Goal: Task Accomplishment & Management: Manage account settings

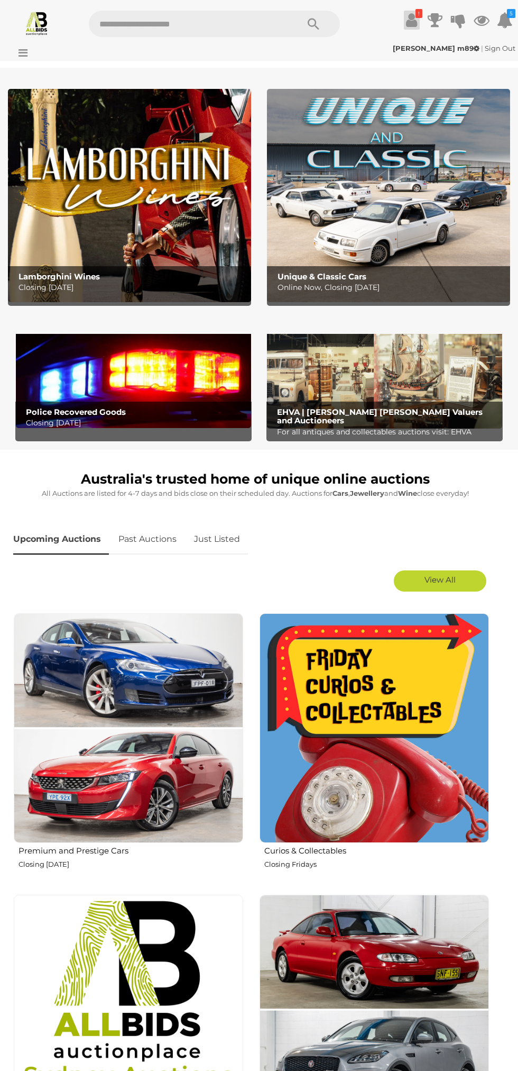
click at [408, 20] on icon at bounding box center [411, 20] width 11 height 19
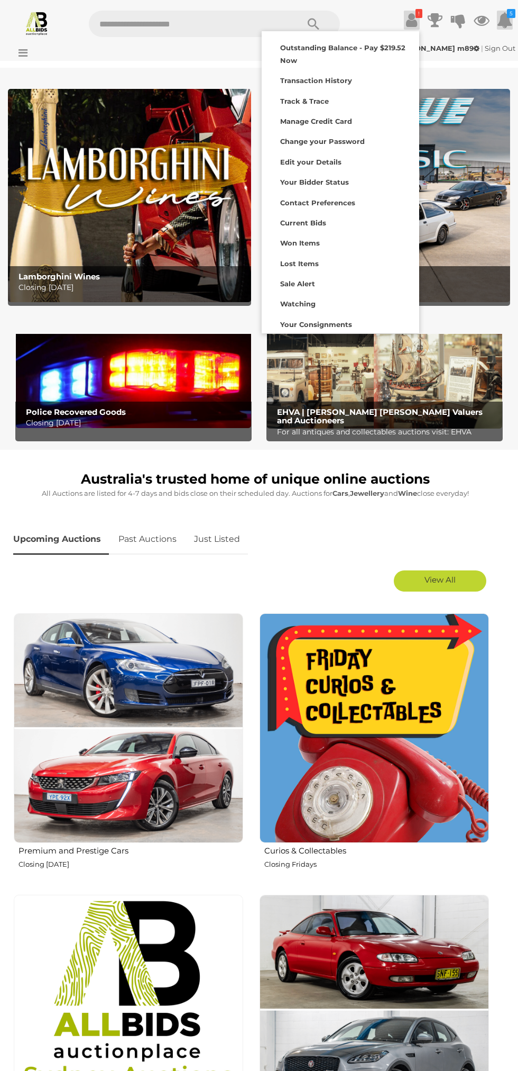
click at [502, 24] on icon at bounding box center [505, 20] width 16 height 19
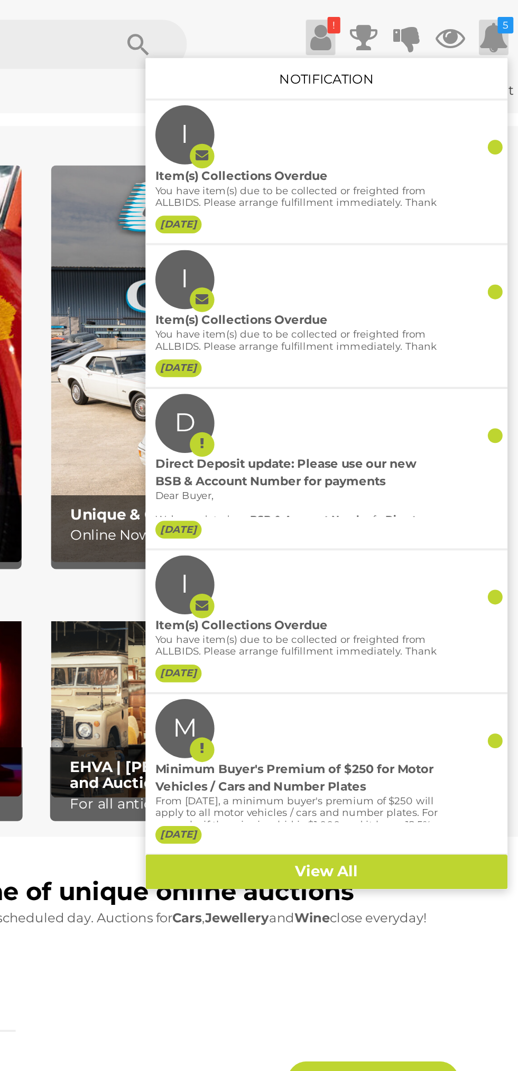
click at [408, 23] on icon at bounding box center [411, 20] width 11 height 19
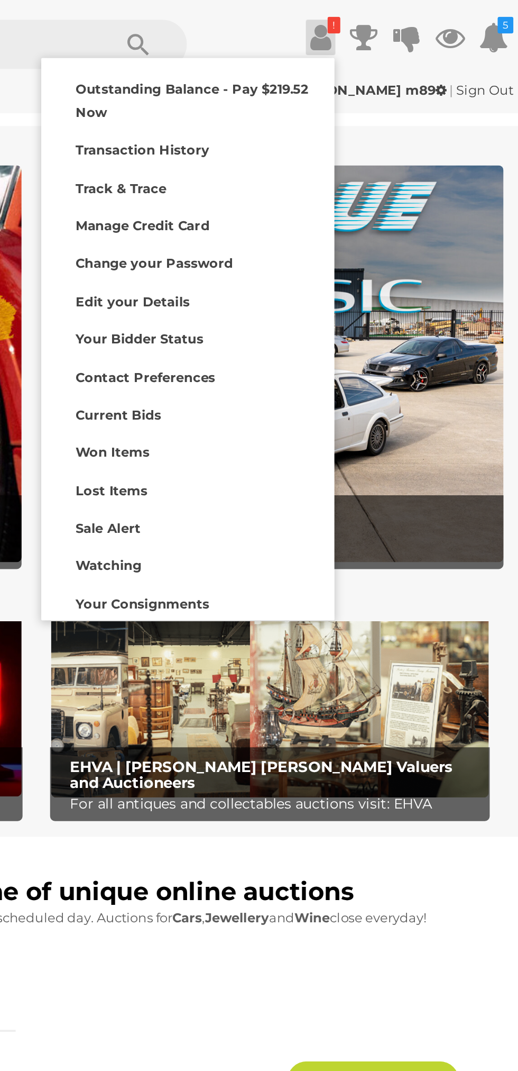
click at [414, 22] on icon at bounding box center [411, 20] width 11 height 19
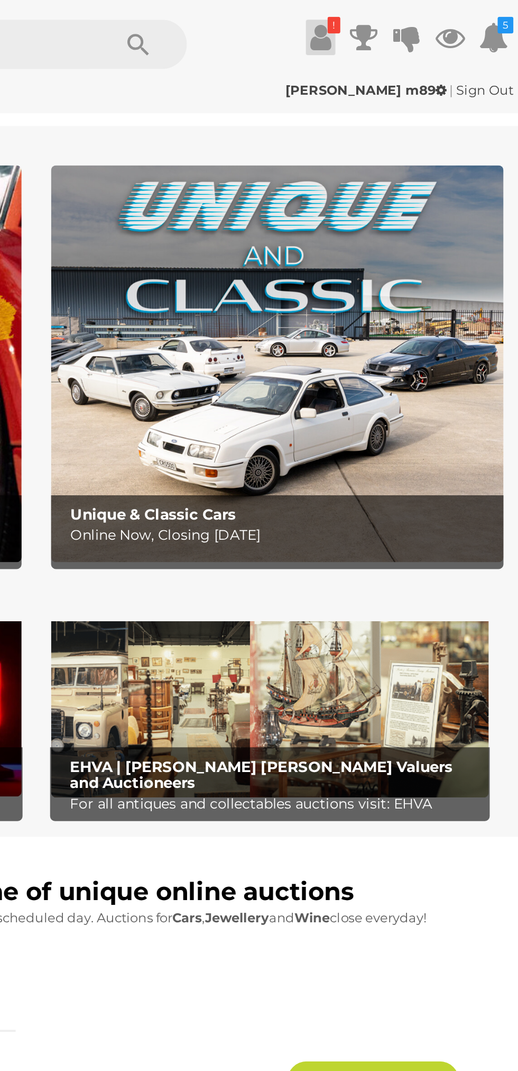
click at [406, 22] on icon at bounding box center [411, 20] width 11 height 19
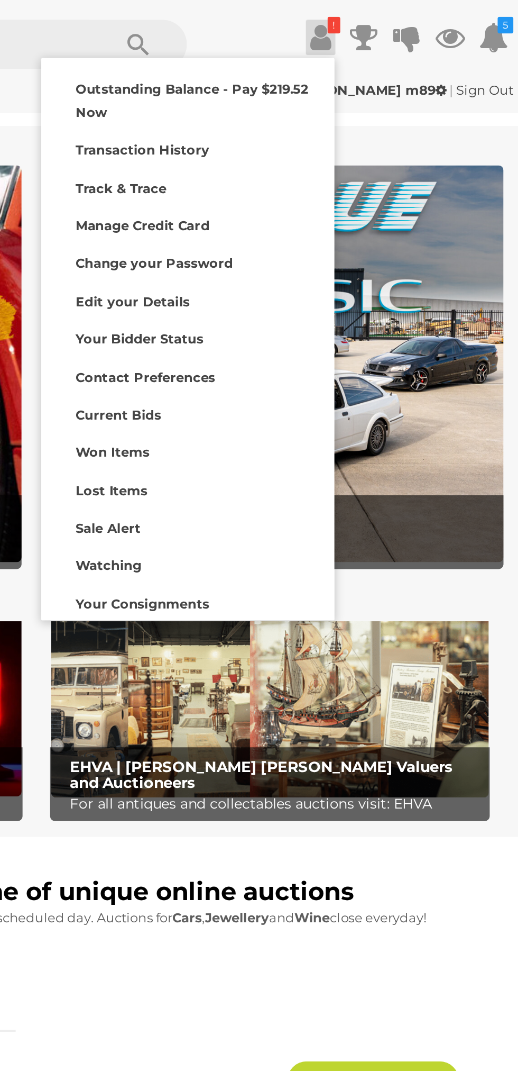
click at [466, 47] on strong "Shane m89" at bounding box center [436, 48] width 87 height 8
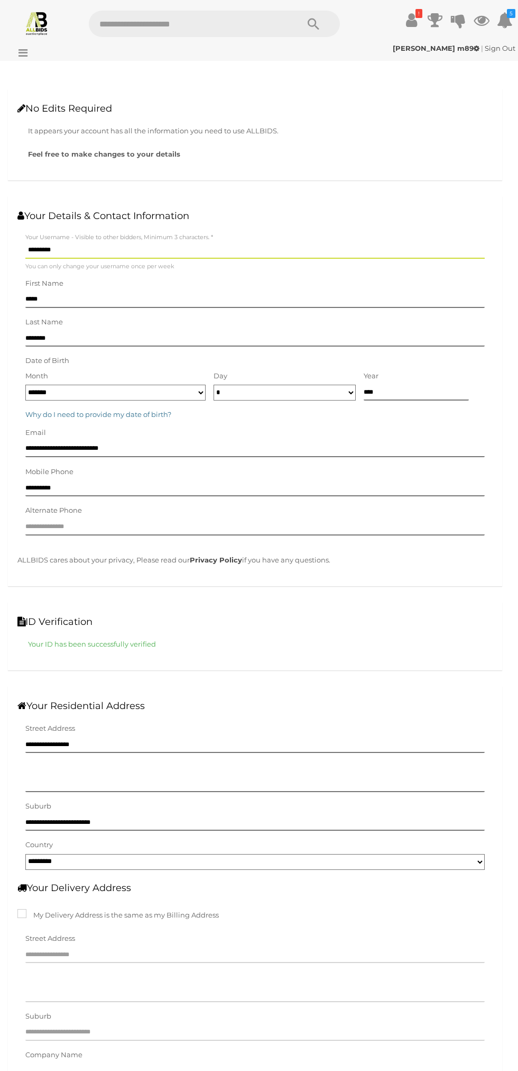
click at [499, 49] on link "Sign Out" at bounding box center [500, 48] width 31 height 8
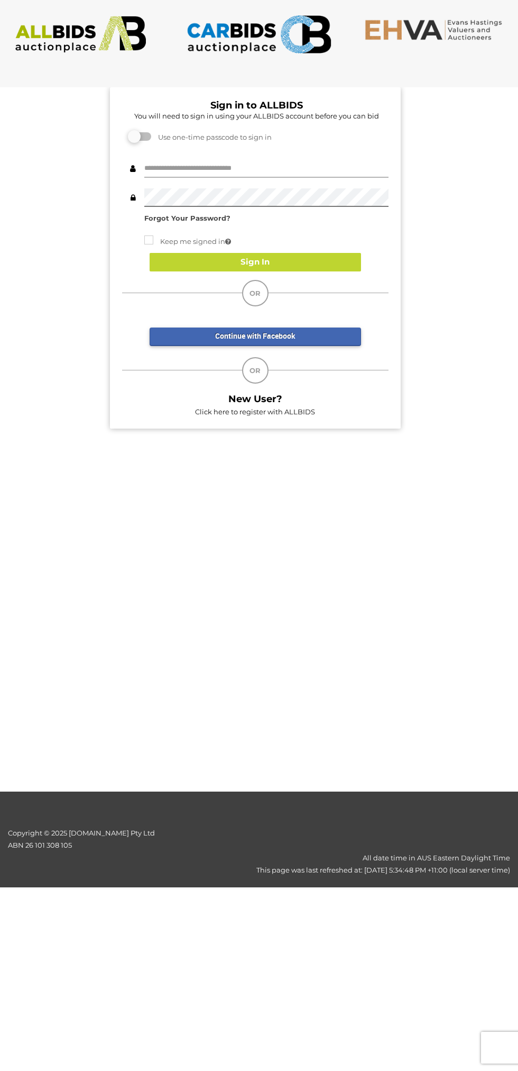
click at [278, 168] on input "text" at bounding box center [266, 168] width 244 height 19
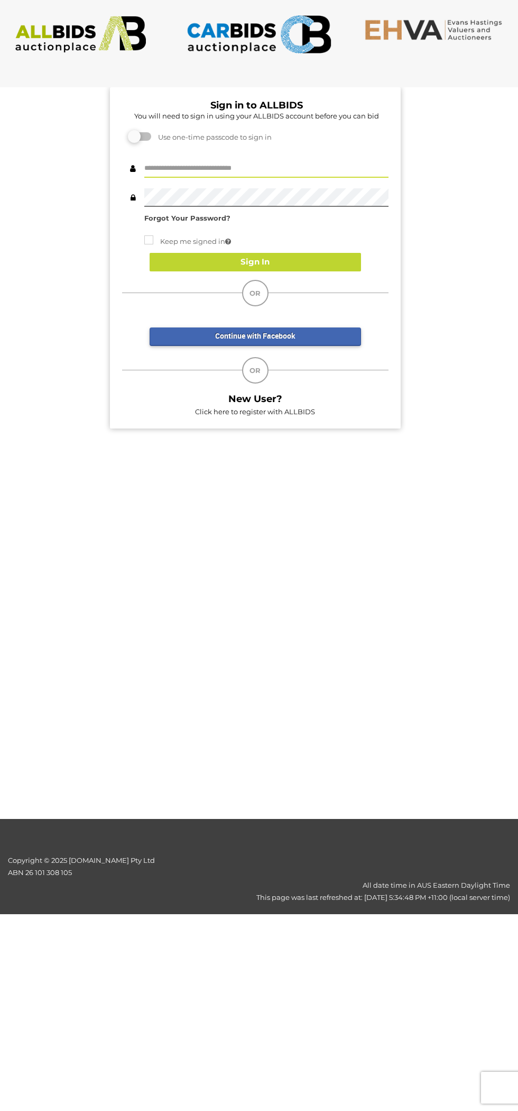
click at [291, 168] on input "text" at bounding box center [266, 168] width 244 height 19
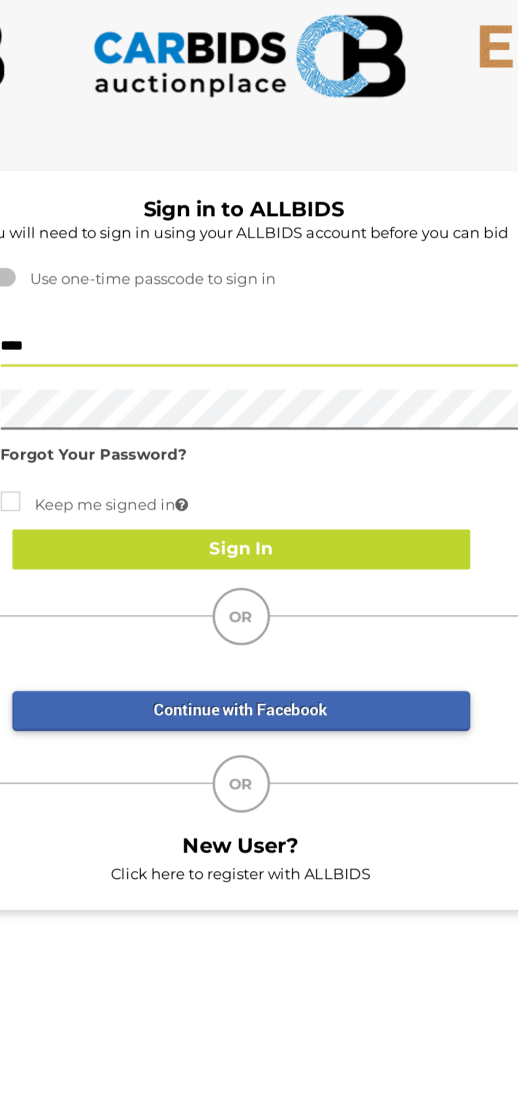
type input "**********"
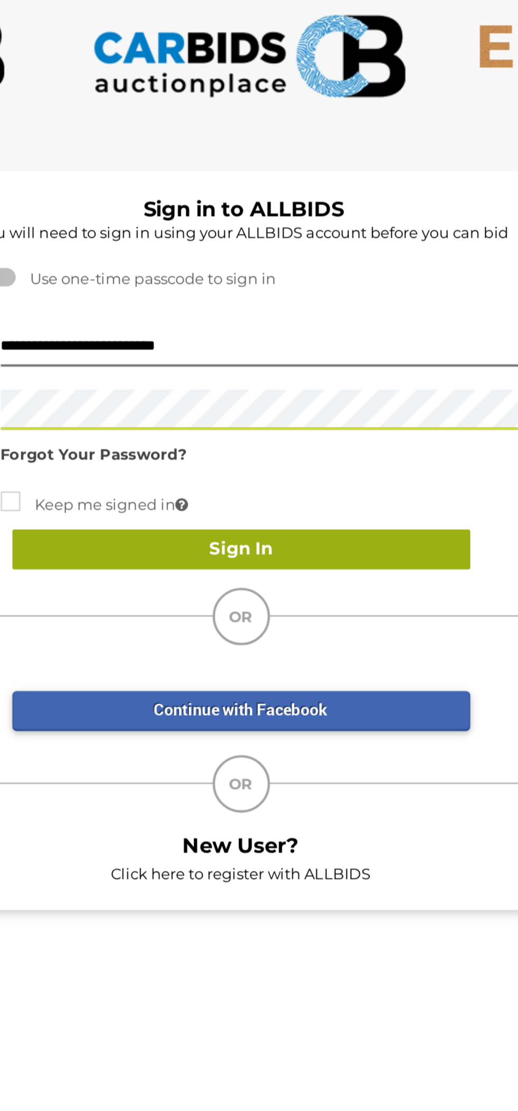
click at [298, 260] on button "Sign In" at bounding box center [256, 262] width 212 height 19
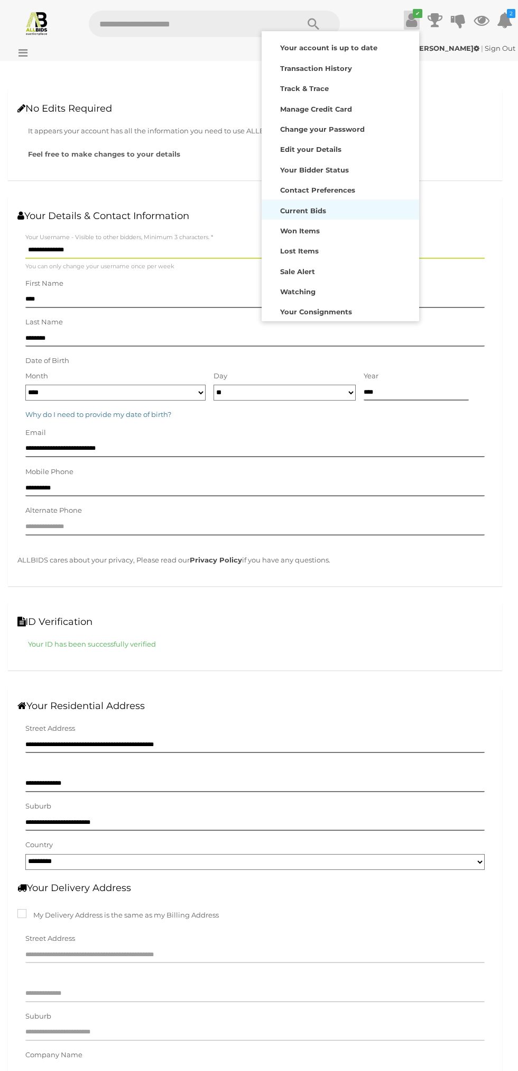
click at [317, 211] on strong "Current Bids" at bounding box center [303, 210] width 46 height 8
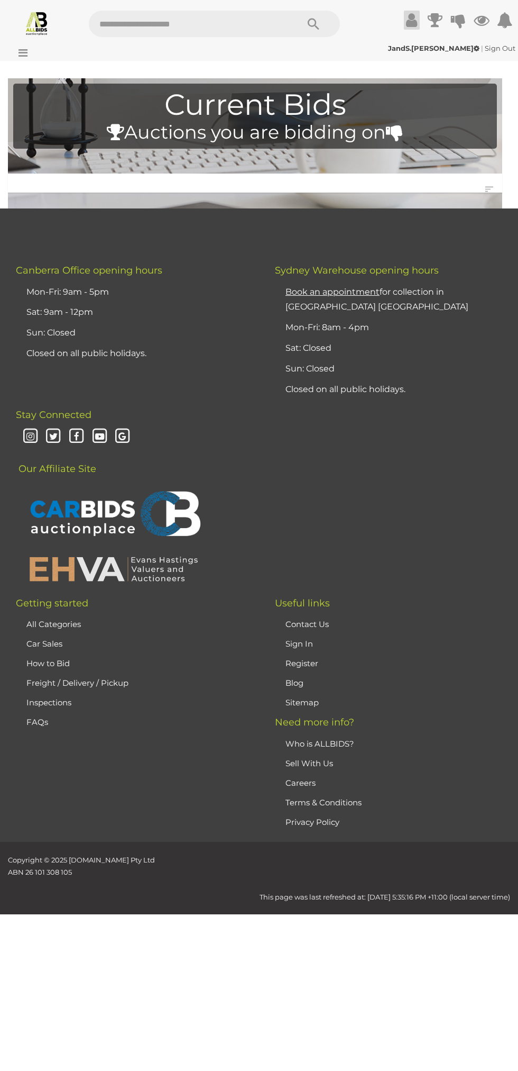
click at [412, 22] on icon at bounding box center [411, 20] width 11 height 19
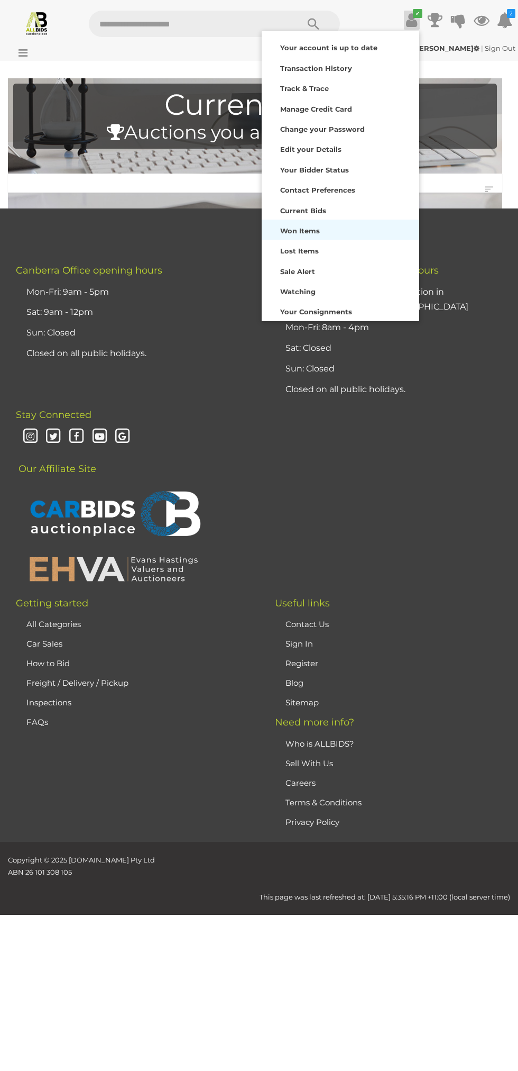
click at [308, 232] on strong "Won Items" at bounding box center [300, 230] width 40 height 8
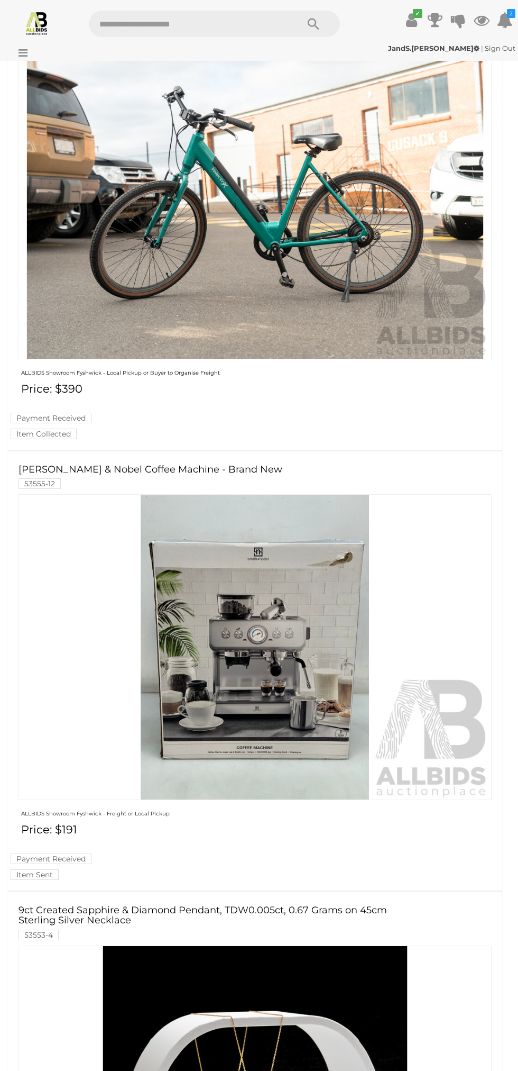
scroll to position [2832, 0]
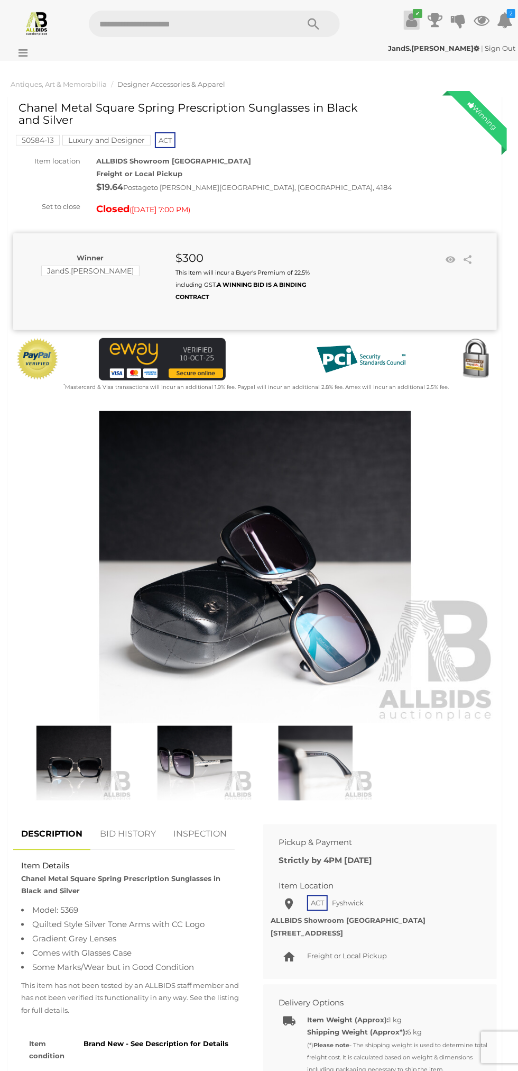
click at [413, 28] on icon at bounding box center [411, 20] width 11 height 19
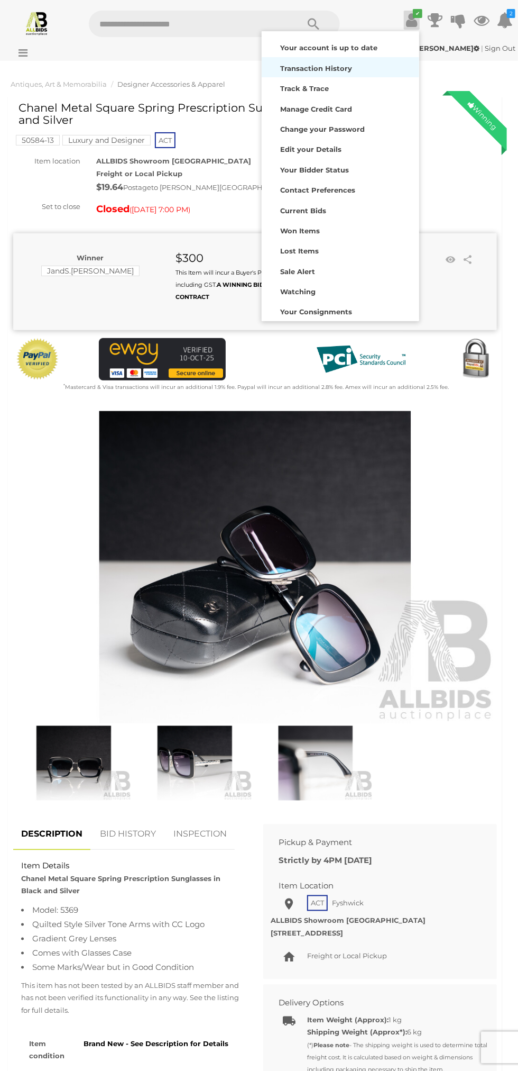
click at [336, 68] on strong "Transaction History" at bounding box center [316, 68] width 72 height 8
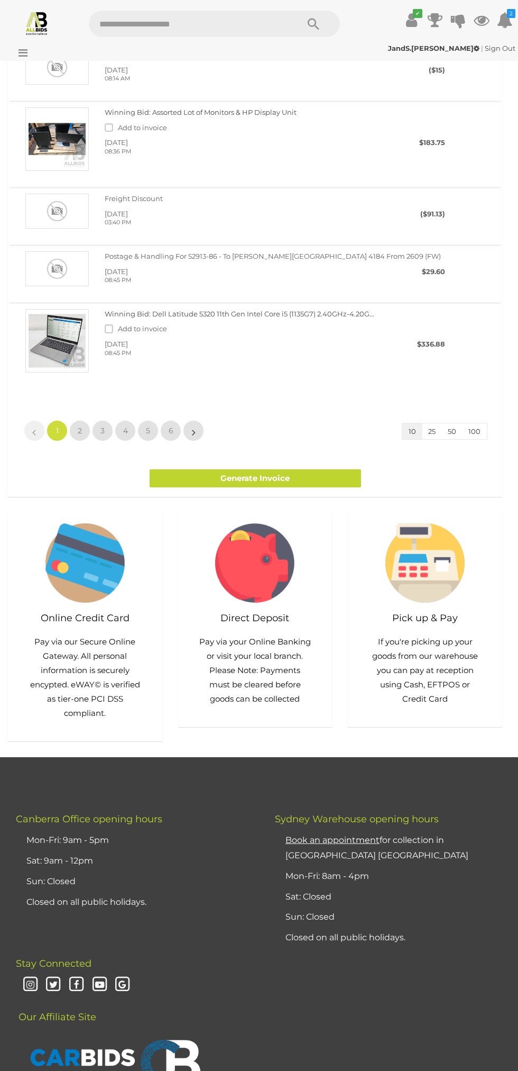
scroll to position [412, 0]
click at [79, 431] on span "2" at bounding box center [80, 431] width 4 height 10
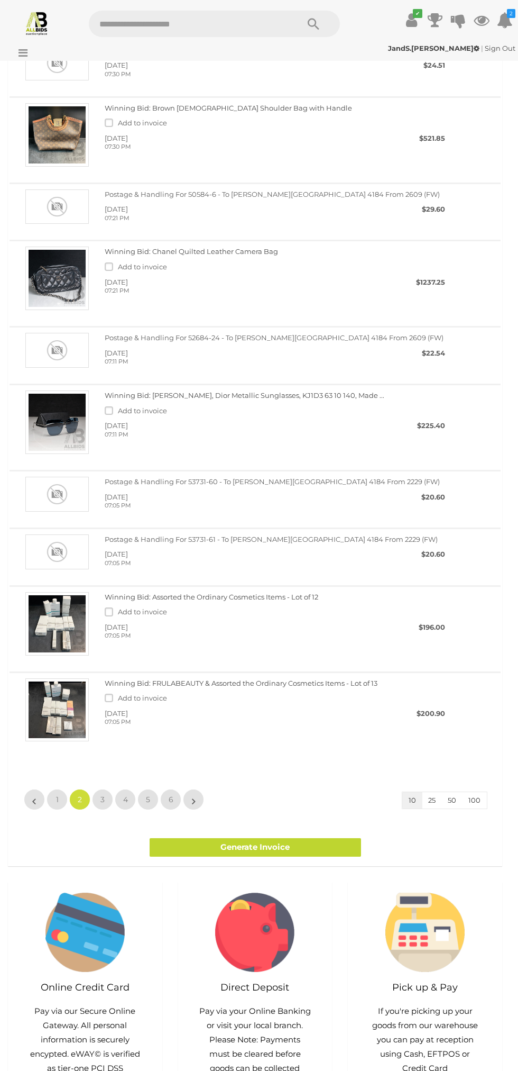
scroll to position [127, 0]
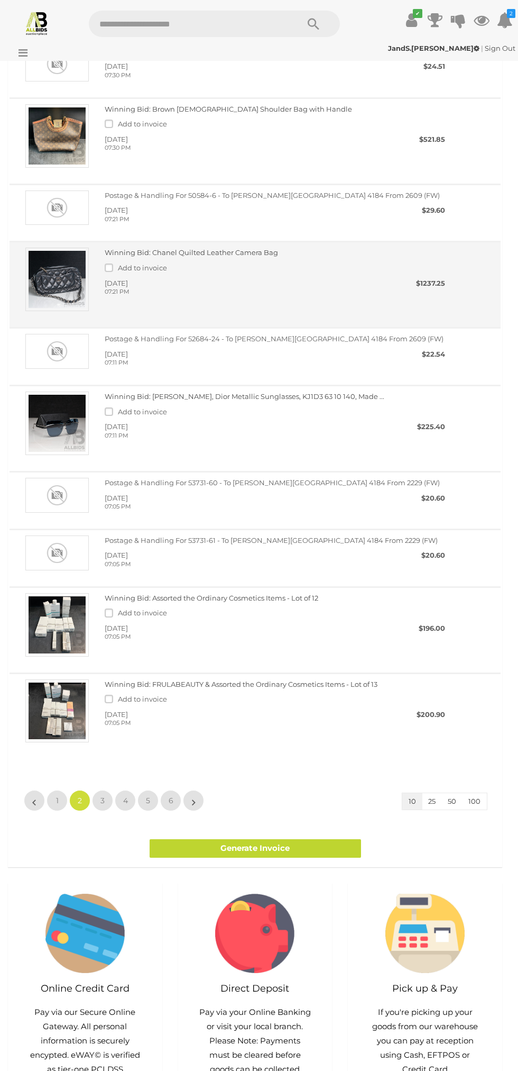
click at [211, 252] on link "Winning Bid: Chanel Quilted Leather Camera Bag" at bounding box center [191, 252] width 173 height 8
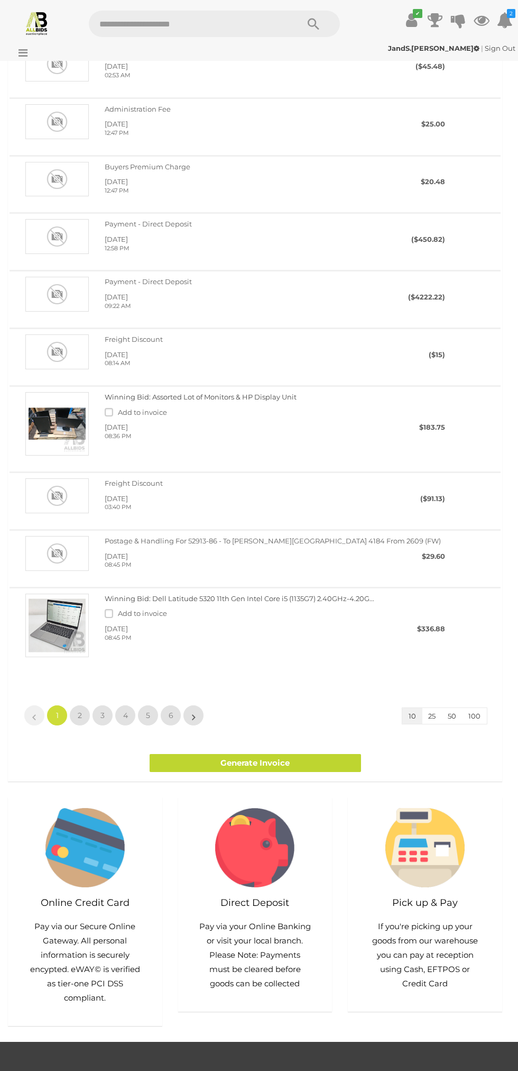
scroll to position [125, 0]
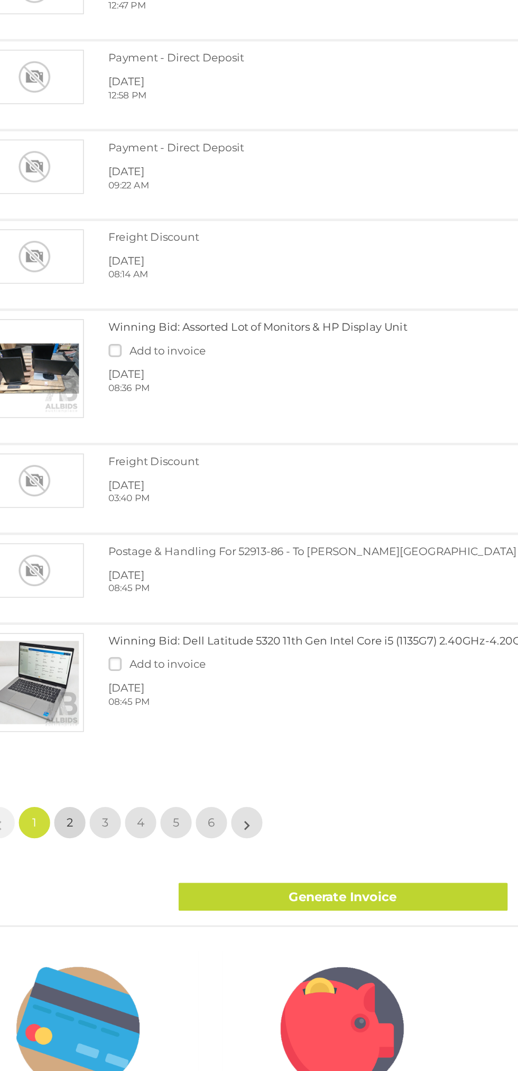
click at [86, 714] on link "2" at bounding box center [79, 717] width 21 height 21
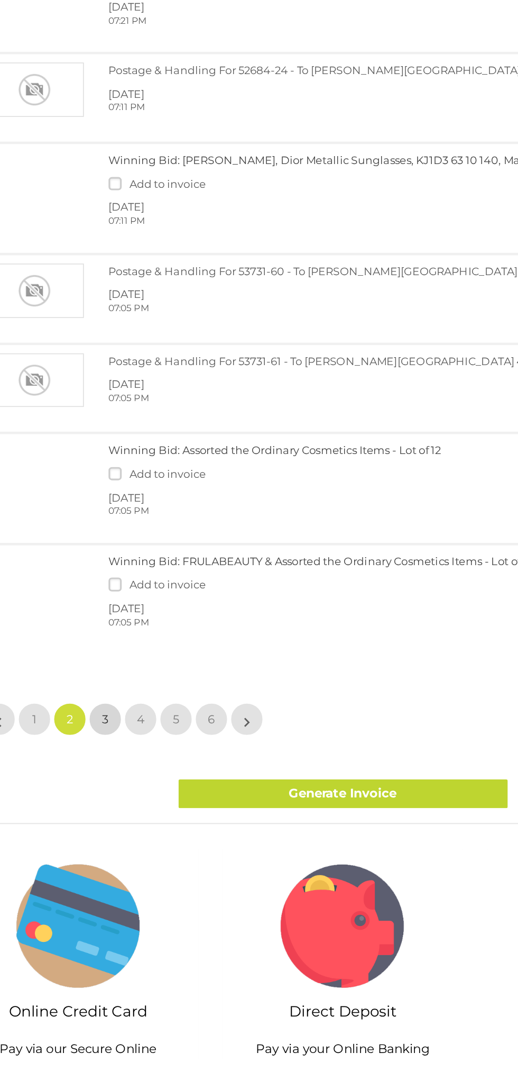
click at [102, 857] on span "3" at bounding box center [102, 853] width 4 height 10
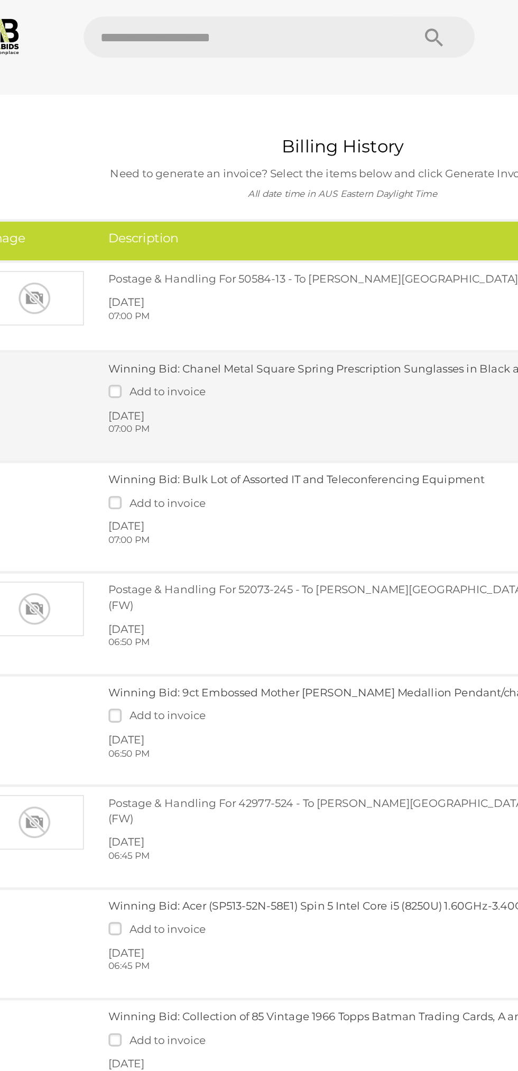
click at [212, 237] on link "Winning Bid: Chanel Metal Square Spring Prescription Sunglasses in Black and ..." at bounding box center [245, 236] width 280 height 8
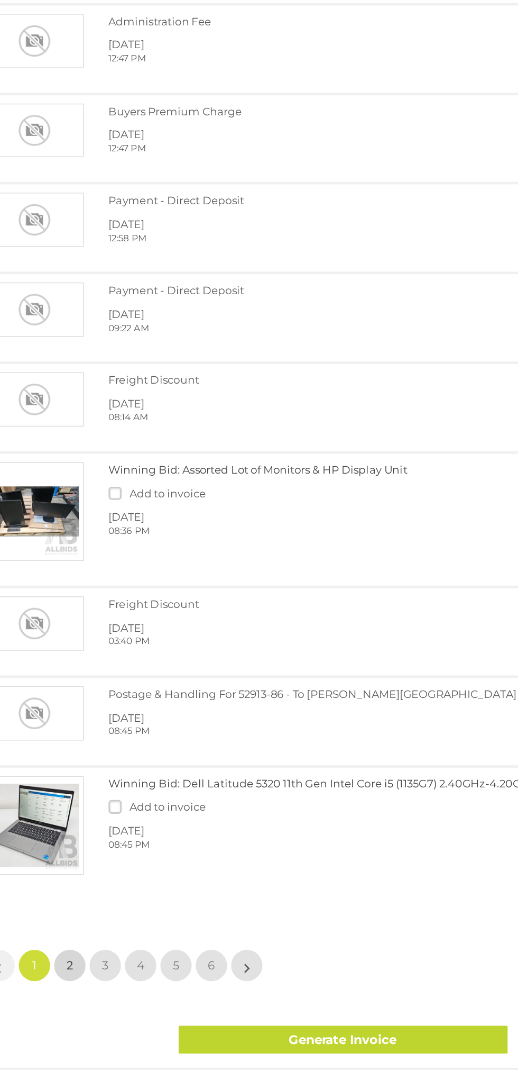
click at [78, 846] on span "2" at bounding box center [80, 843] width 4 height 10
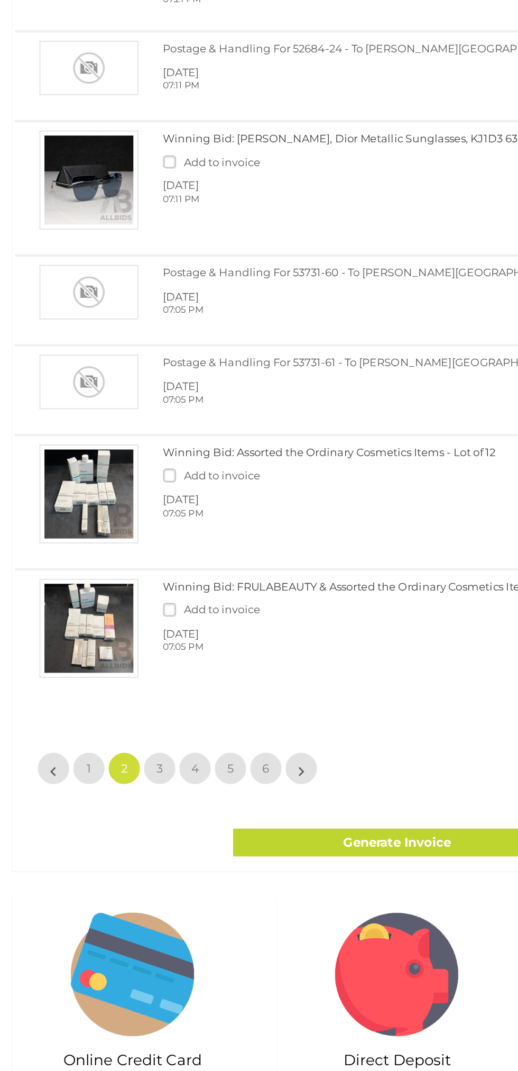
scroll to position [38, 0]
click at [103, 865] on span "3" at bounding box center [102, 860] width 4 height 10
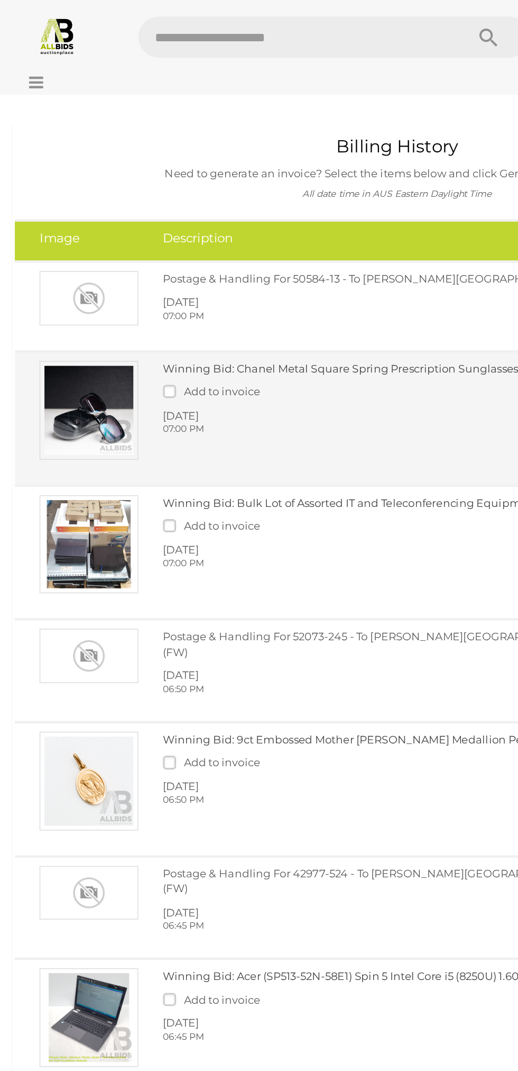
click at [123, 251] on span "Add to invoice" at bounding box center [142, 251] width 49 height 8
click at [109, 251] on label at bounding box center [111, 251] width 13 height 8
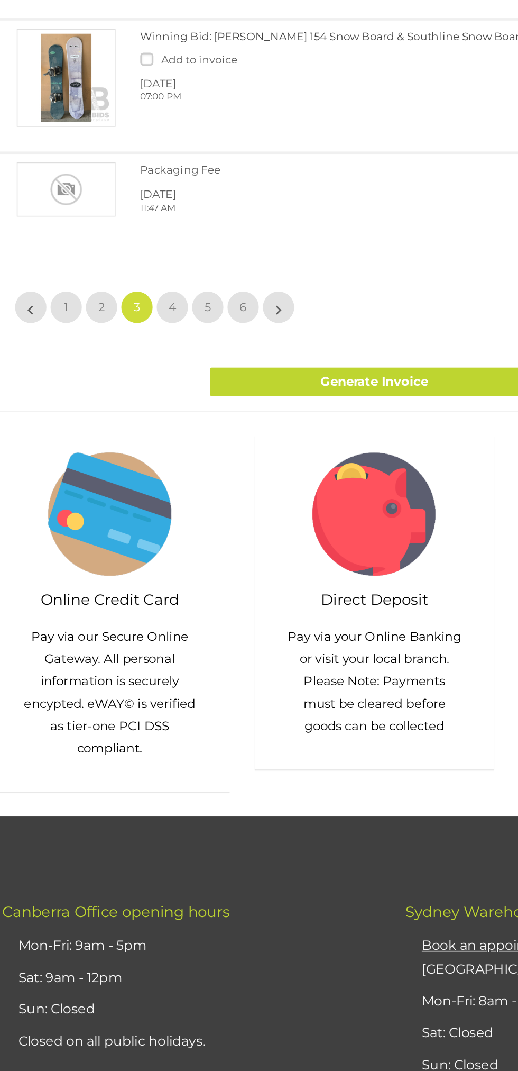
scroll to position [638, 0]
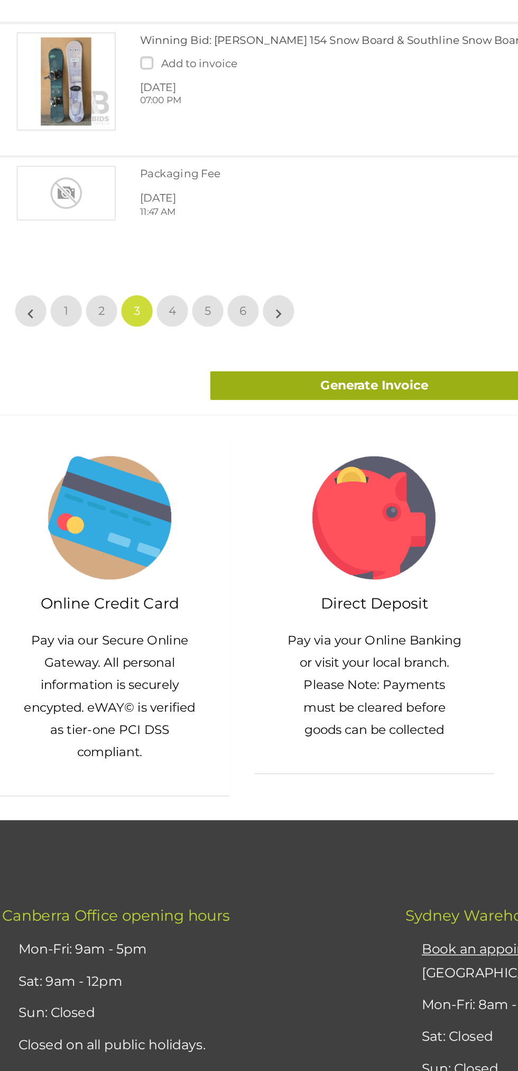
click at [288, 373] on link "Generate Invoice" at bounding box center [256, 382] width 212 height 19
click at [266, 373] on link "Generate Invoice" at bounding box center [256, 382] width 212 height 19
